Goal: Information Seeking & Learning: Check status

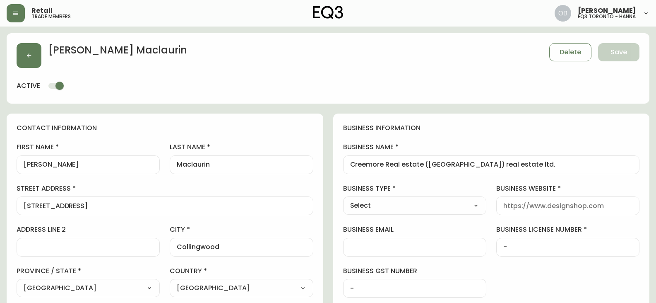
select select "ON"
select select "CA"
select select "CA_EN"
select select "Other"
select select "cjw10z96s008u6gs0ccm7hd19"
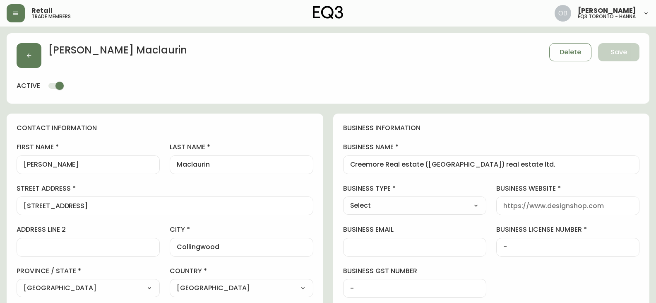
select select "false"
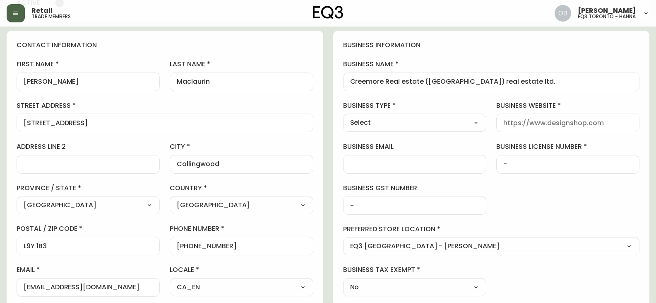
click at [14, 17] on button "button" at bounding box center [16, 13] width 18 height 18
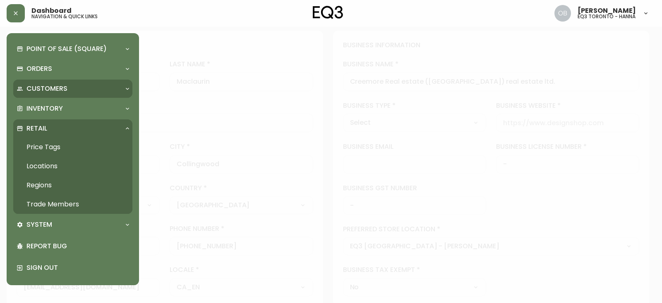
scroll to position [83, 0]
click at [44, 205] on link "Trade Members" at bounding box center [72, 204] width 119 height 19
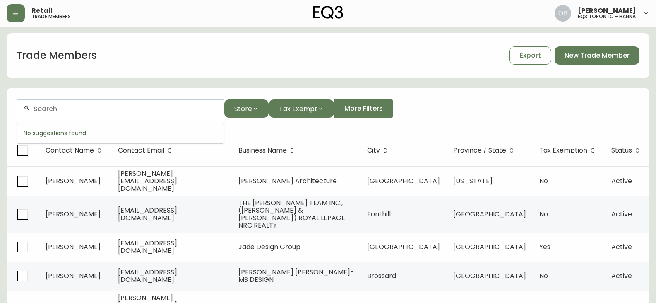
click at [67, 111] on input "text" at bounding box center [126, 109] width 184 height 8
paste input "4164559773"
click at [113, 112] on input "4164559773" at bounding box center [126, 109] width 184 height 8
click at [133, 114] on div "4164559773" at bounding box center [120, 108] width 207 height 19
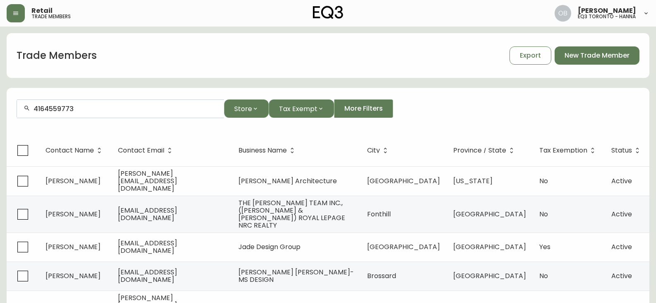
click at [133, 114] on div "4164559773" at bounding box center [120, 108] width 207 height 19
click at [116, 116] on div "4164559773" at bounding box center [120, 108] width 207 height 19
click at [108, 110] on input "4164559773" at bounding box center [126, 109] width 184 height 8
click at [111, 106] on input "4164559773" at bounding box center [126, 109] width 184 height 8
drag, startPoint x: 45, startPoint y: 108, endPoint x: 15, endPoint y: 105, distance: 30.0
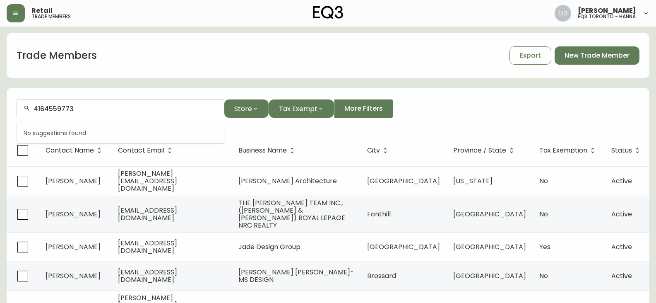
click at [15, 105] on form "4164559773 Store Tax Exempt More Filters" at bounding box center [328, 111] width 643 height 45
drag, startPoint x: 114, startPoint y: 113, endPoint x: 17, endPoint y: 112, distance: 96.9
click at [19, 112] on div "455-9773" at bounding box center [120, 108] width 207 height 19
type input "4"
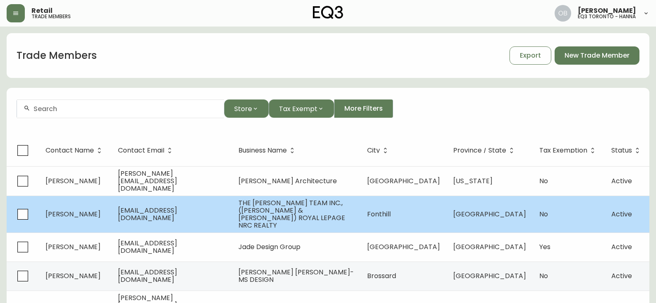
click at [438, 206] on td "Fonthill" at bounding box center [404, 213] width 86 height 37
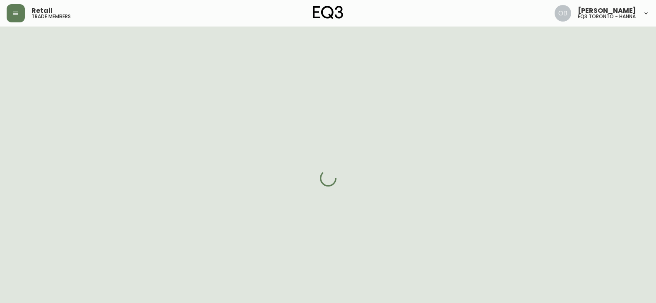
select select "ON"
select select "CA"
select select "CA_EN"
select select "Other"
select select "Real Estate Agent"
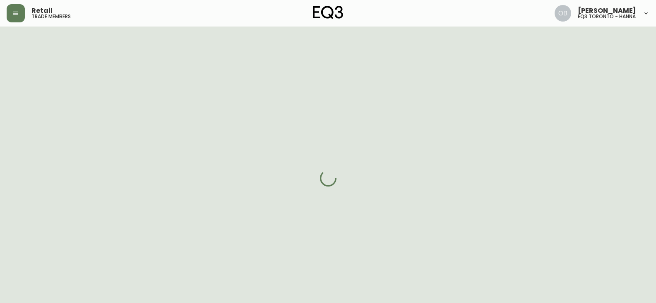
select select "false"
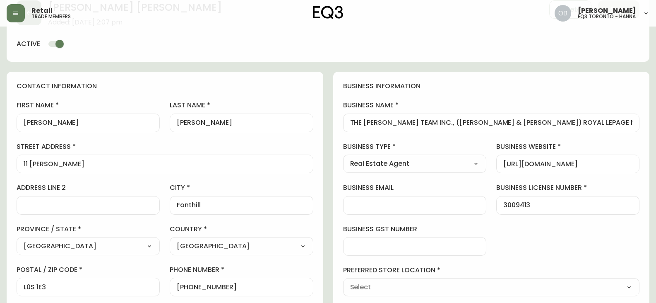
type input "EQ3 [GEOGRAPHIC_DATA]"
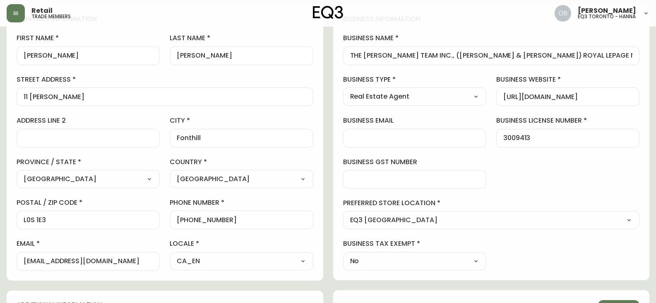
scroll to position [192, 0]
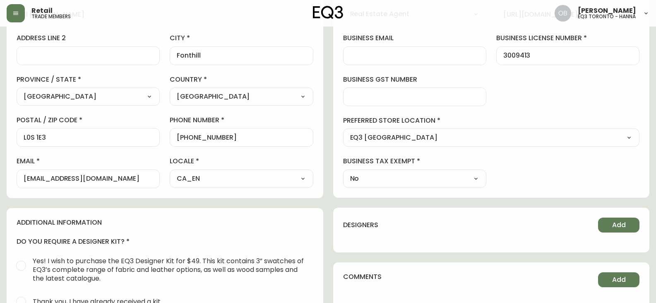
select select "cjw10z96q005b6gs00r6w7pwt"
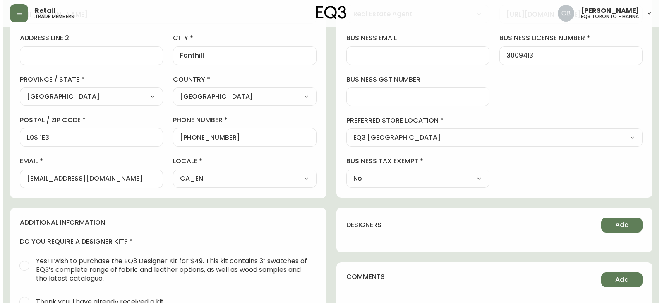
scroll to position [0, 0]
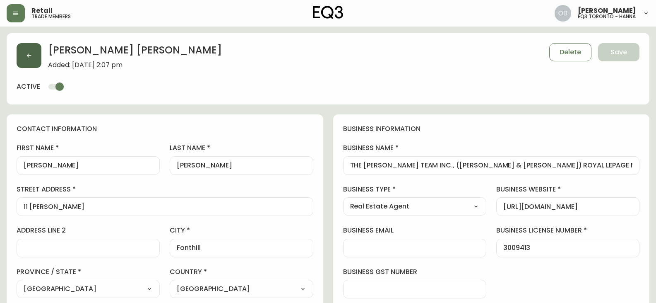
click at [33, 60] on button "button" at bounding box center [29, 55] width 25 height 25
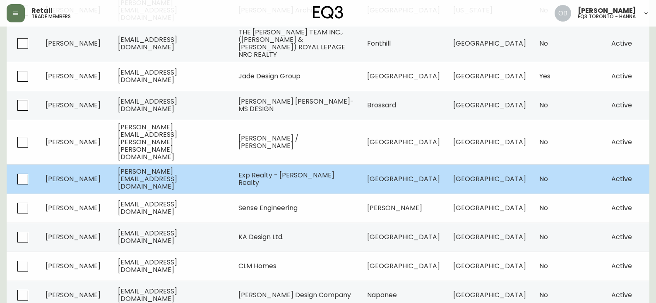
scroll to position [172, 0]
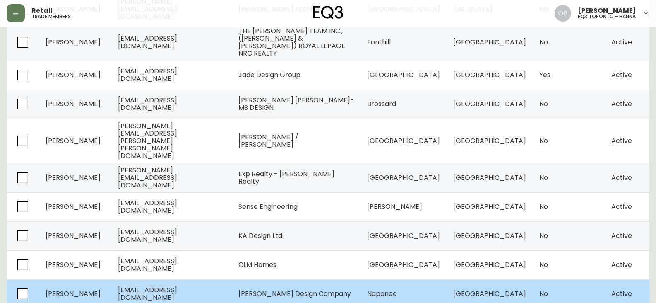
click at [300, 289] on span "[PERSON_NAME] Design Company" at bounding box center [294, 294] width 113 height 10
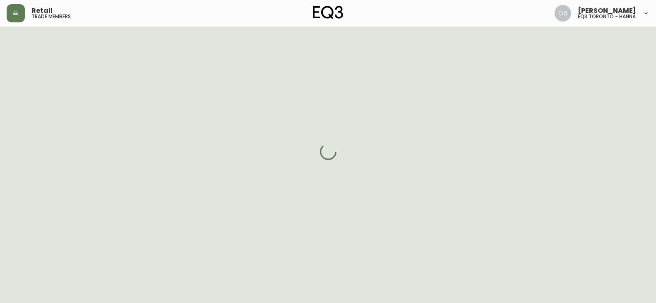
scroll to position [172, 0]
select select "ON"
select select "CA"
select select "CA_EN"
select select "Other"
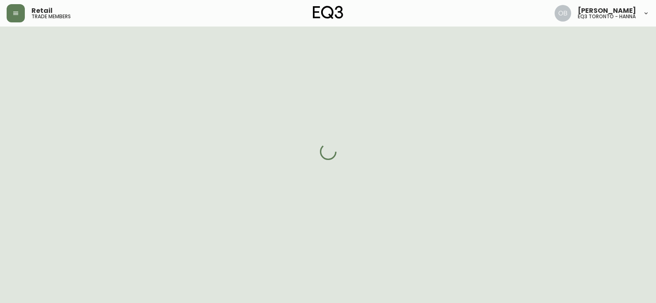
select select "Interior Designer"
select select "cjw10z96r007p6gs0hn5531do"
select select "false"
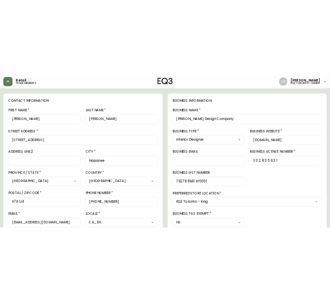
scroll to position [0, 0]
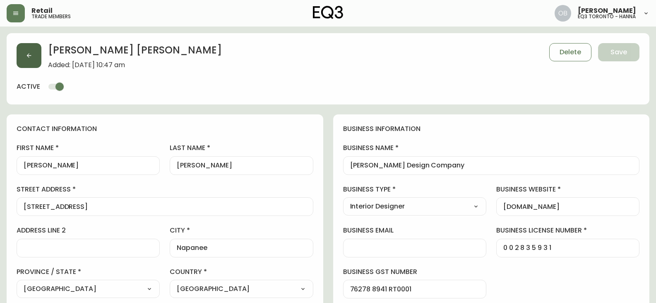
click at [26, 53] on icon "button" at bounding box center [29, 55] width 7 height 7
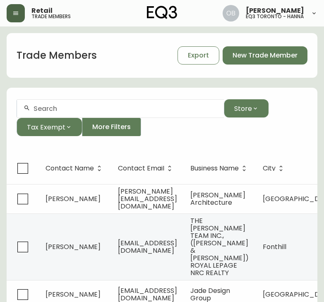
click at [17, 9] on button "button" at bounding box center [16, 13] width 18 height 18
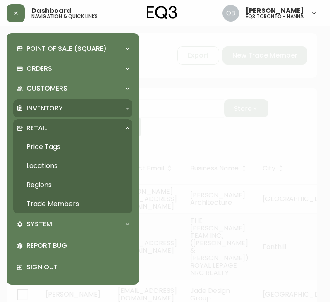
click at [54, 106] on p "Inventory" at bounding box center [44, 108] width 36 height 9
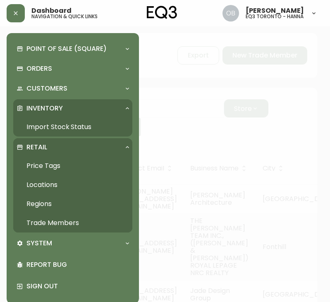
click at [48, 131] on link "Import Stock Status" at bounding box center [72, 127] width 119 height 19
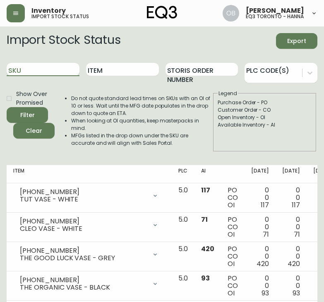
click at [59, 73] on input "SKU" at bounding box center [43, 69] width 73 height 13
paste input "[PHONE_NUMBER]"
type input "[PHONE_NUMBER]"
click at [7, 107] on button "Filter" at bounding box center [27, 115] width 41 height 16
